Goal: Transaction & Acquisition: Subscribe to service/newsletter

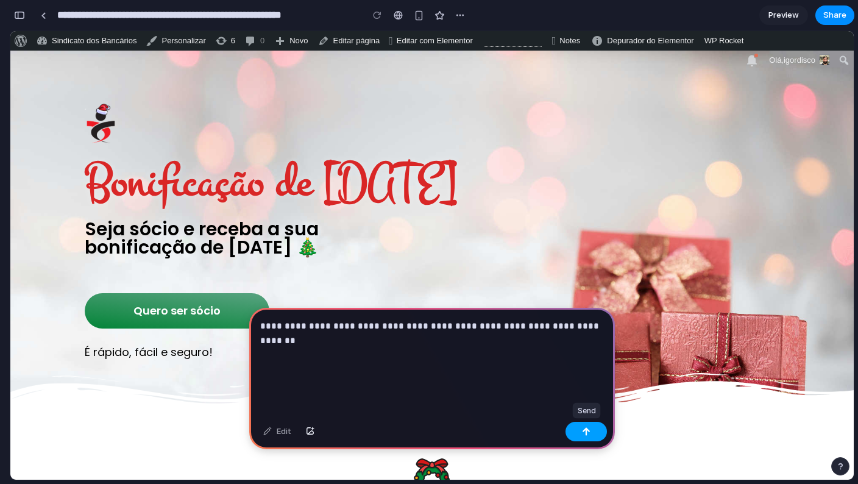
click at [582, 431] on div "button" at bounding box center [586, 431] width 9 height 9
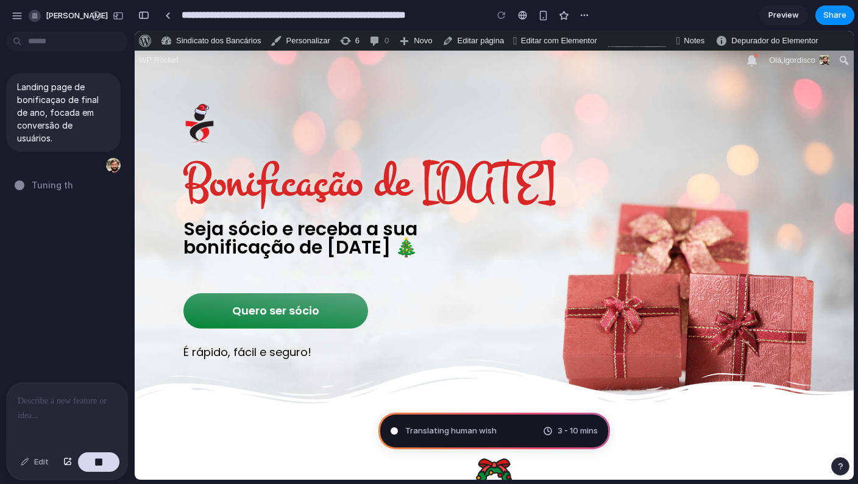
type input "**********"
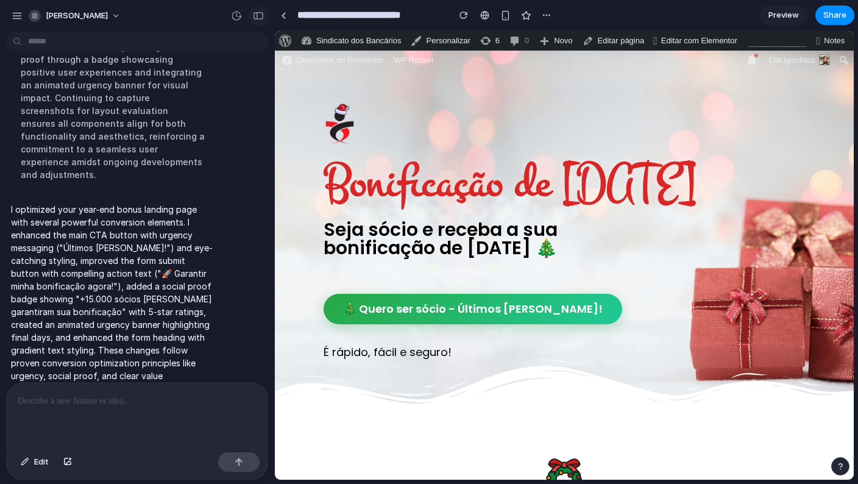
click at [264, 18] on button "button" at bounding box center [259, 16] width 20 height 20
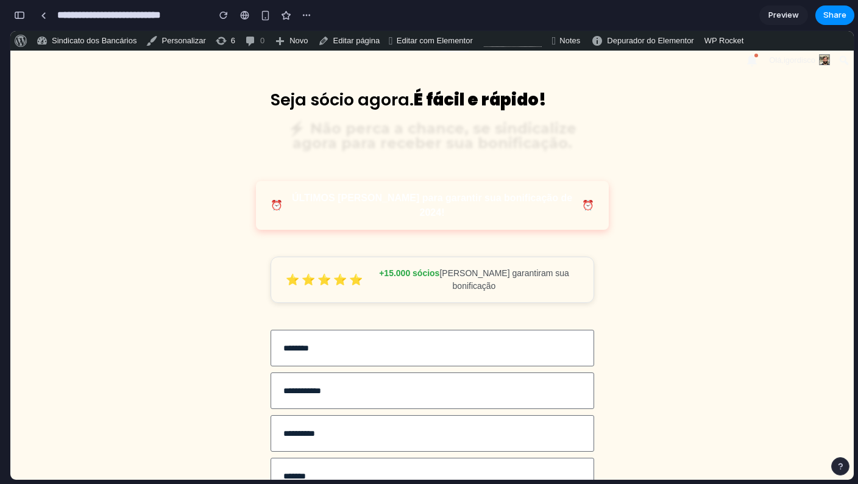
scroll to position [1848, 0]
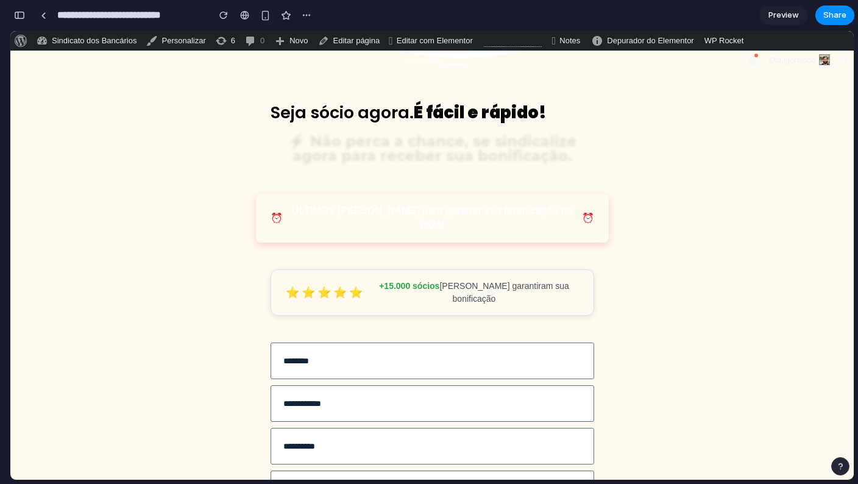
click at [339, 204] on span "ÚLTIMOS [PERSON_NAME] para garantir sua bonificação de 2024!" at bounding box center [432, 218] width 289 height 29
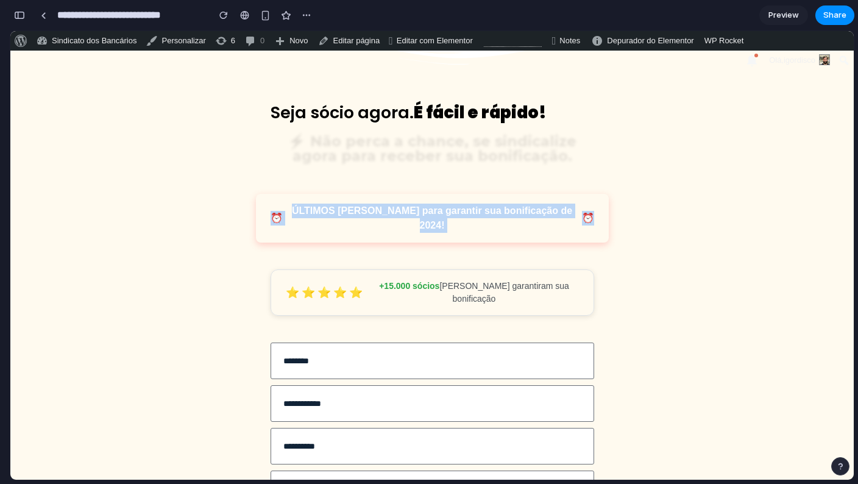
drag, startPoint x: 291, startPoint y: 195, endPoint x: 601, endPoint y: 186, distance: 310.3
click at [601, 194] on div "⏰ ÚLTIMOS [PERSON_NAME] para garantir sua bonificação de 2024! ⏰" at bounding box center [432, 218] width 353 height 49
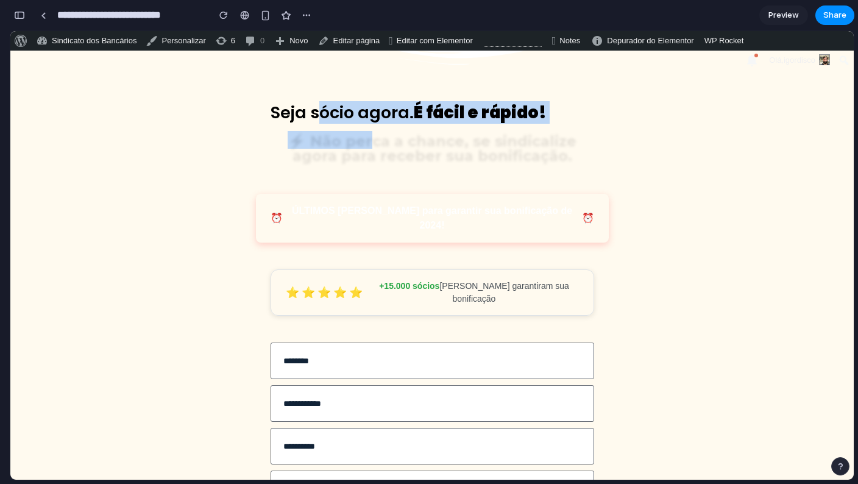
drag, startPoint x: 317, startPoint y: 103, endPoint x: 372, endPoint y: 121, distance: 57.8
click at [372, 121] on div "Seja sócio agora. É fácil e rápido! ⚡ Não perca a chance, se sindicalize agora …" at bounding box center [433, 327] width 324 height 628
click at [372, 133] on h5 "⚡ Não perca a chance, se sindicalize agora para receber sua bonificação." at bounding box center [433, 147] width 324 height 29
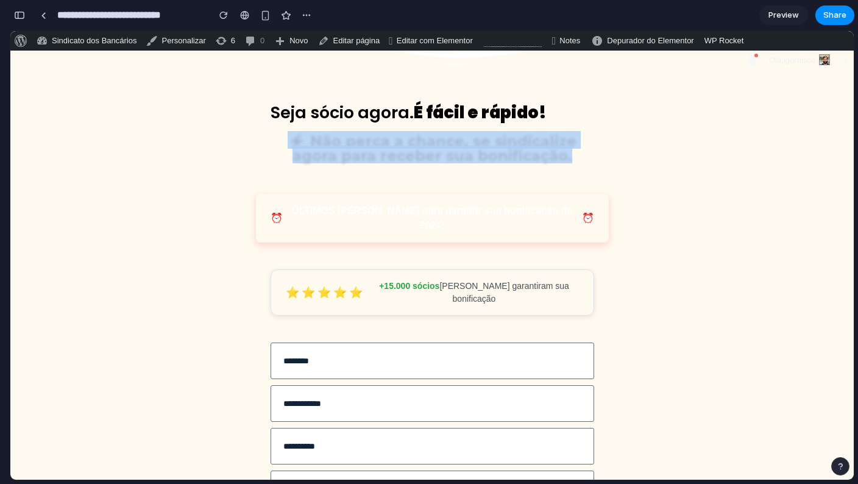
drag, startPoint x: 297, startPoint y: 128, endPoint x: 590, endPoint y: 152, distance: 294.1
click at [590, 152] on div "⚡ Não perca a chance, se sindicalize agora para receber sua bonificação." at bounding box center [433, 157] width 324 height 49
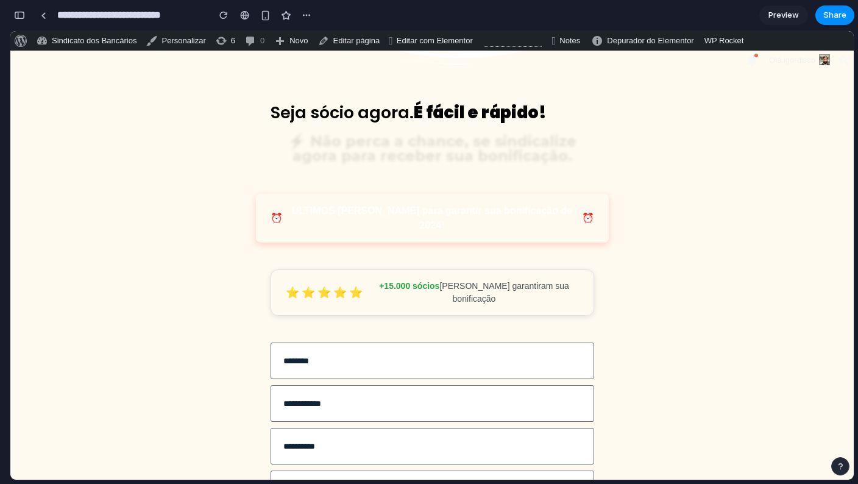
click at [442, 204] on span "ÚLTIMOS [PERSON_NAME] para garantir sua bonificação de 2024!" at bounding box center [432, 218] width 289 height 29
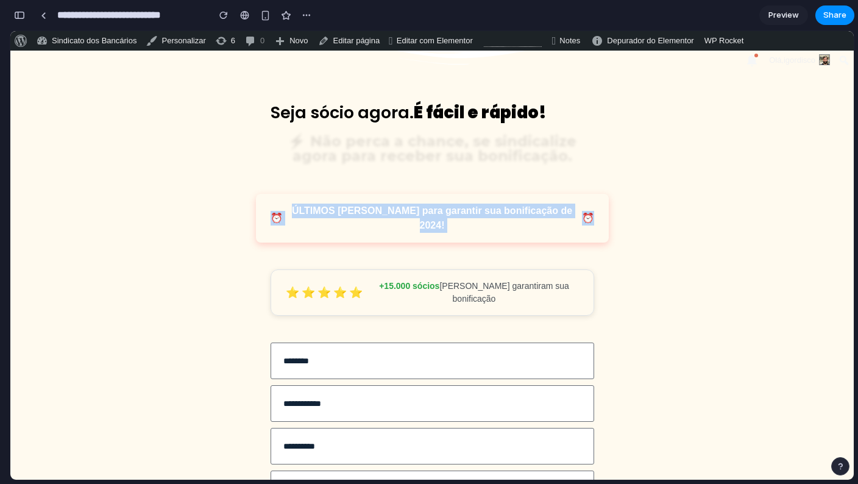
drag, startPoint x: 285, startPoint y: 195, endPoint x: 653, endPoint y: 196, distance: 368.1
click at [653, 196] on div "Seja sócio agora. É fácil e rápido! ⚡ Não perca a chance, se sindicalize agora …" at bounding box center [431, 327] width 843 height 628
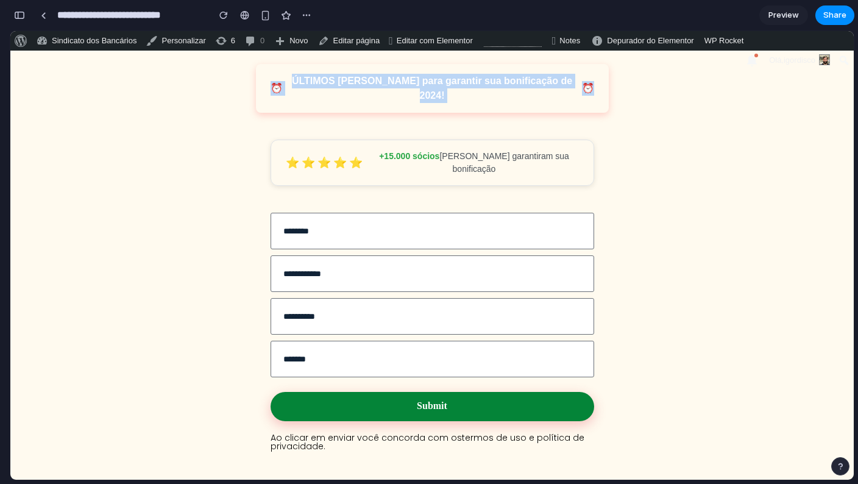
scroll to position [1937, 0]
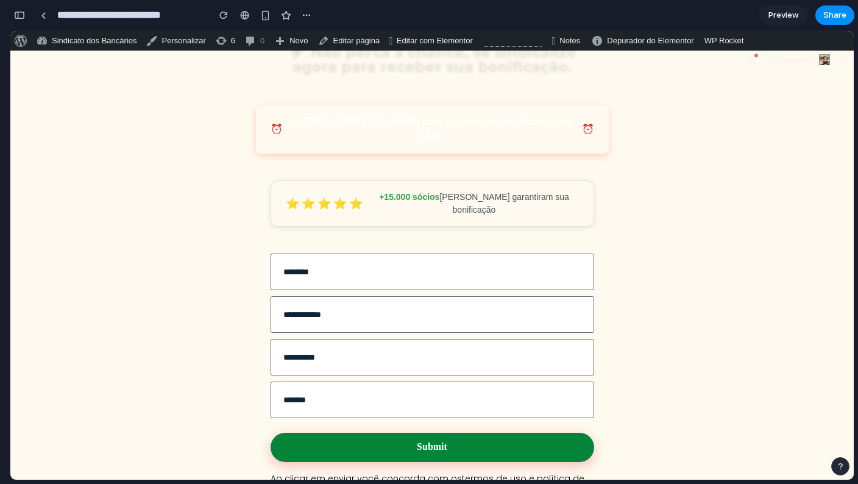
click at [416, 192] on strong "+15.000 sócios" at bounding box center [409, 197] width 60 height 10
click at [450, 191] on div "+15.000 sócios [PERSON_NAME] garantiram sua bonificação" at bounding box center [474, 204] width 209 height 26
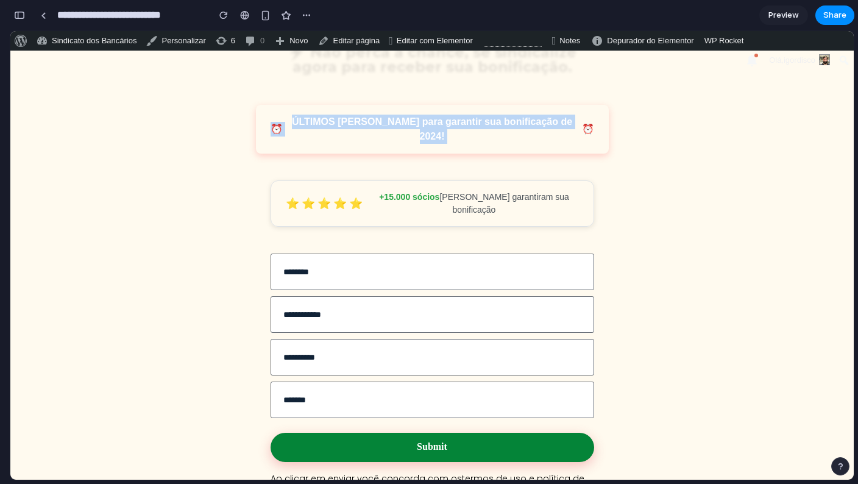
drag, startPoint x: 283, startPoint y: 97, endPoint x: 591, endPoint y: 95, distance: 308.4
click at [591, 105] on div "⏰ ÚLTIMOS [PERSON_NAME] para garantir sua bonificação de 2024! ⏰" at bounding box center [432, 129] width 353 height 49
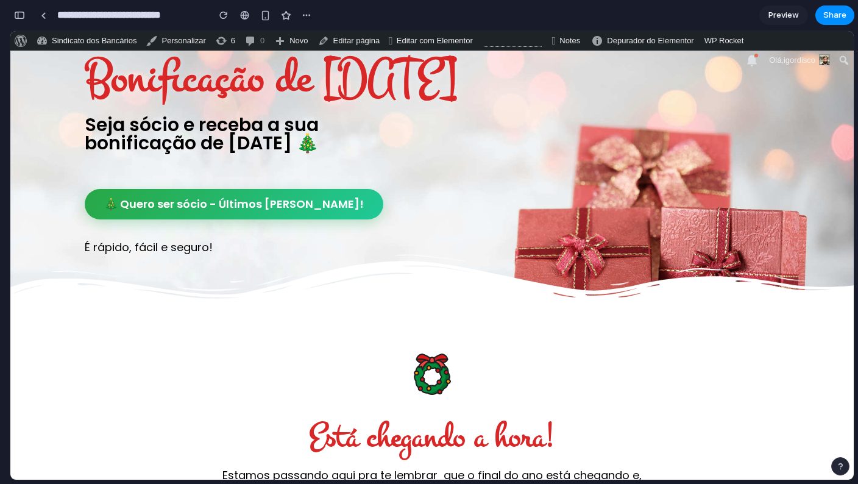
scroll to position [0, 0]
